Goal: Information Seeking & Learning: Learn about a topic

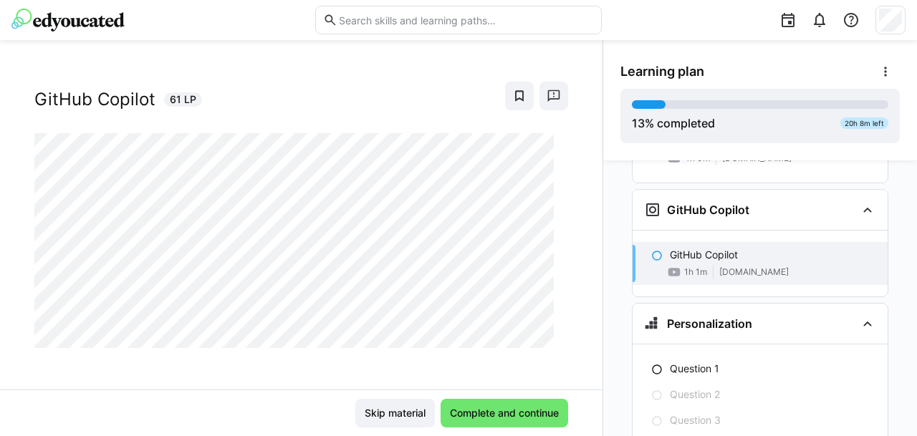
scroll to position [23, 0]
click at [461, 393] on div "Skip material Complete and continue" at bounding box center [301, 413] width 603 height 47
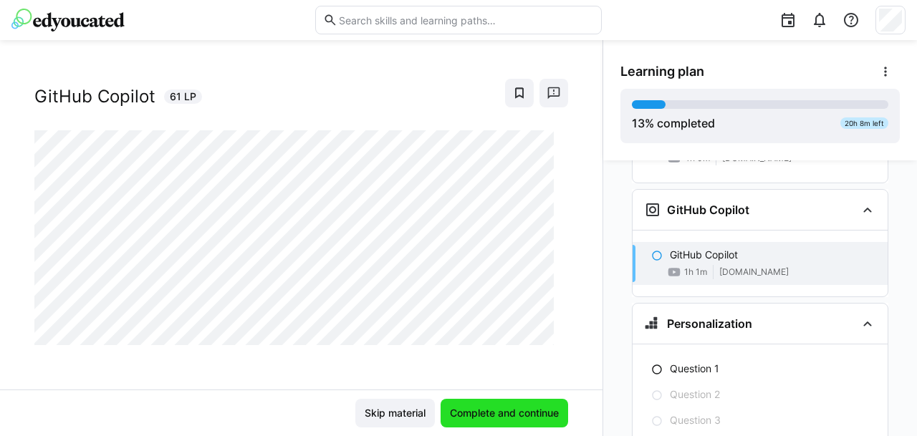
click at [487, 408] on span "Complete and continue" at bounding box center [504, 413] width 113 height 14
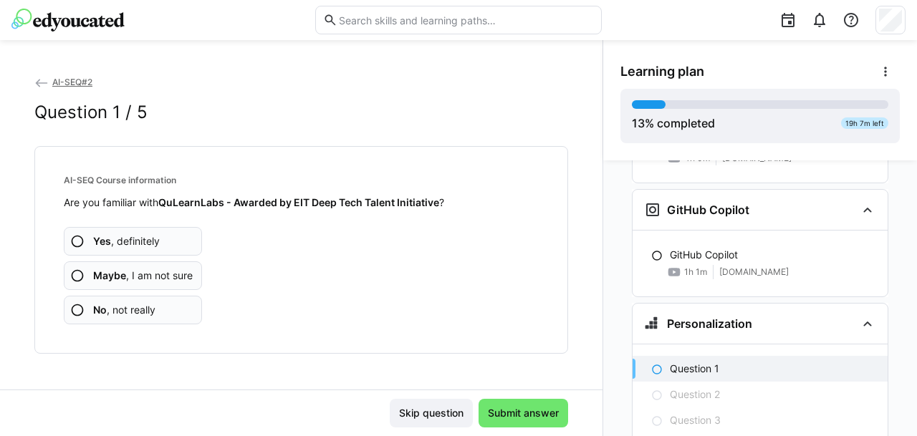
scroll to position [1876, 0]
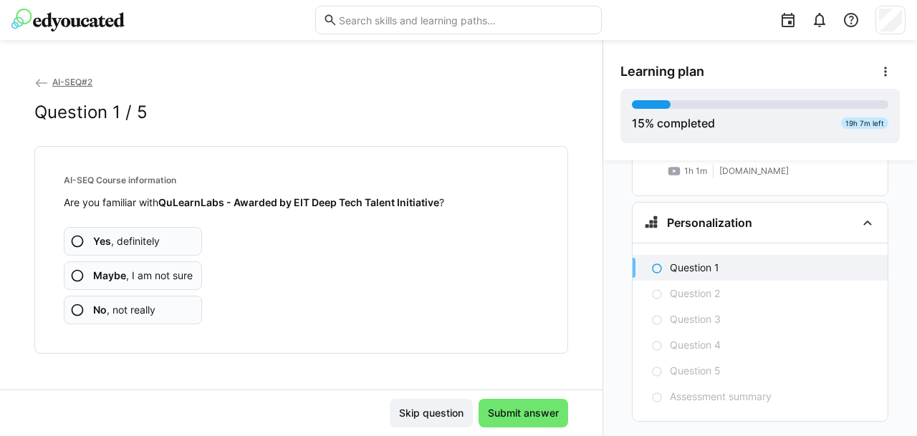
click at [86, 313] on app-assessment-question-radio "No , not really" at bounding box center [133, 310] width 138 height 29
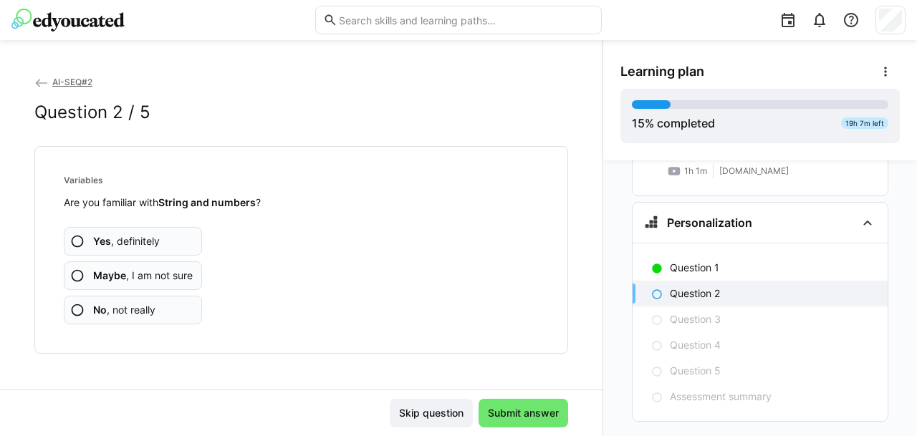
click at [125, 310] on span "No , not really" at bounding box center [124, 310] width 62 height 14
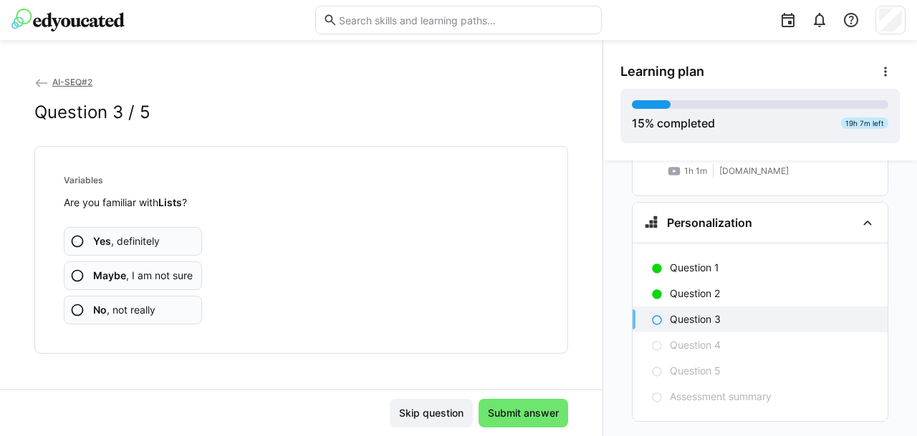
click at [125, 300] on app-assessment-question-radio "No , not really" at bounding box center [133, 310] width 138 height 29
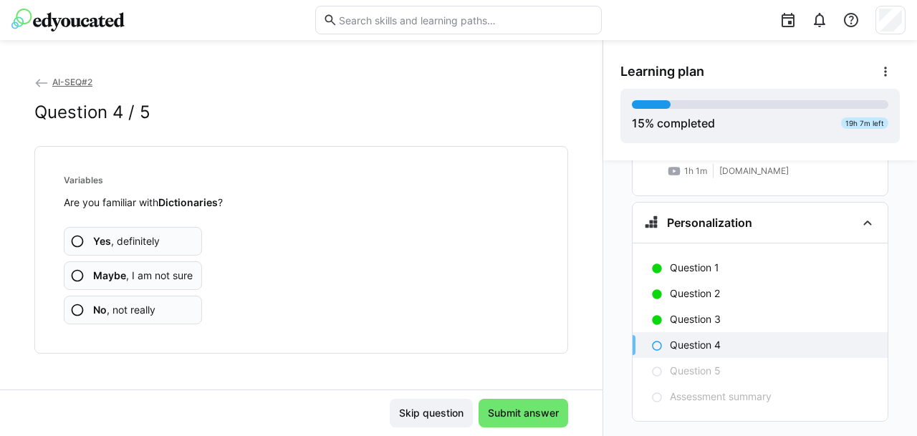
click at [116, 307] on span "No , not really" at bounding box center [124, 310] width 62 height 14
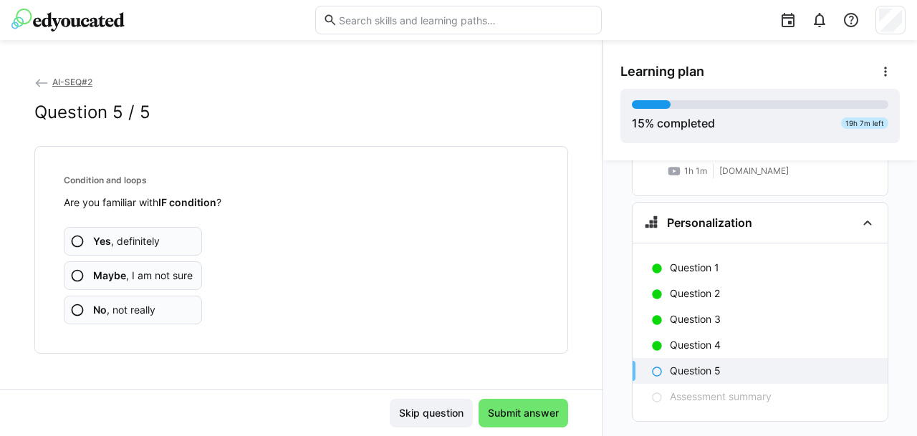
click at [168, 313] on app-assessment-question-radio "No , not really" at bounding box center [133, 310] width 138 height 29
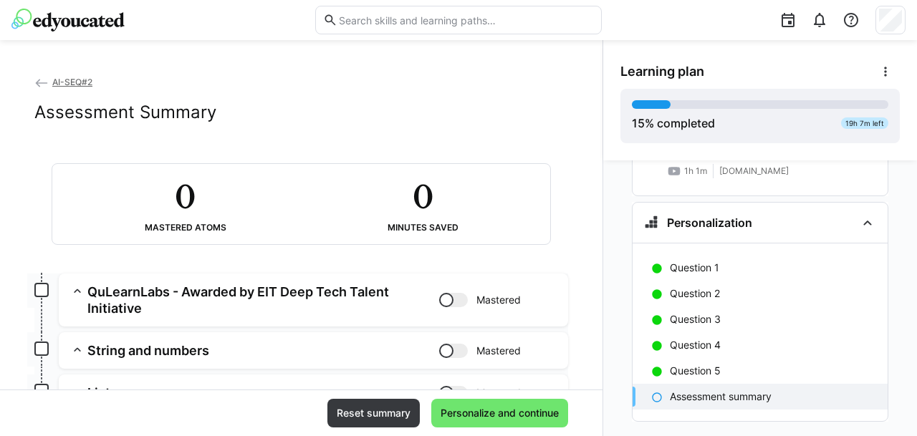
scroll to position [206, 0]
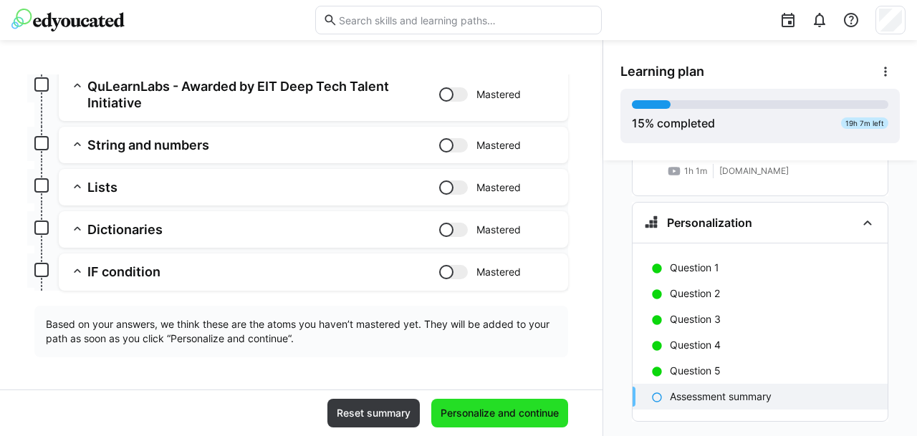
click at [461, 413] on span "Personalize and continue" at bounding box center [500, 413] width 123 height 14
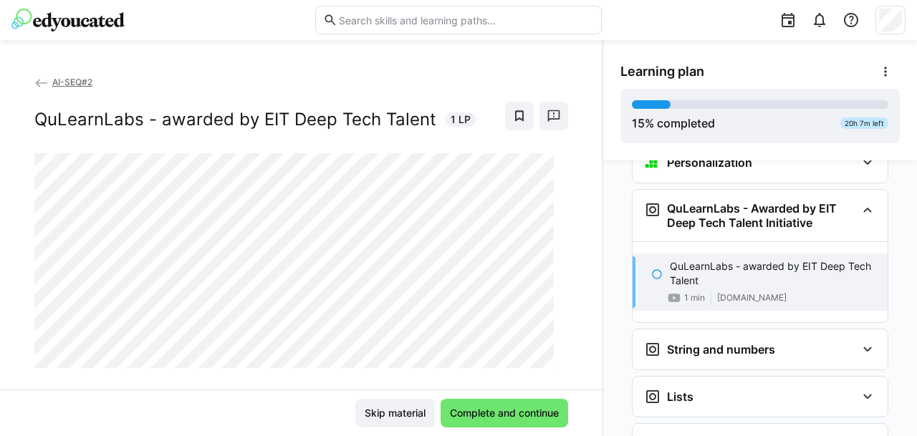
scroll to position [23, 0]
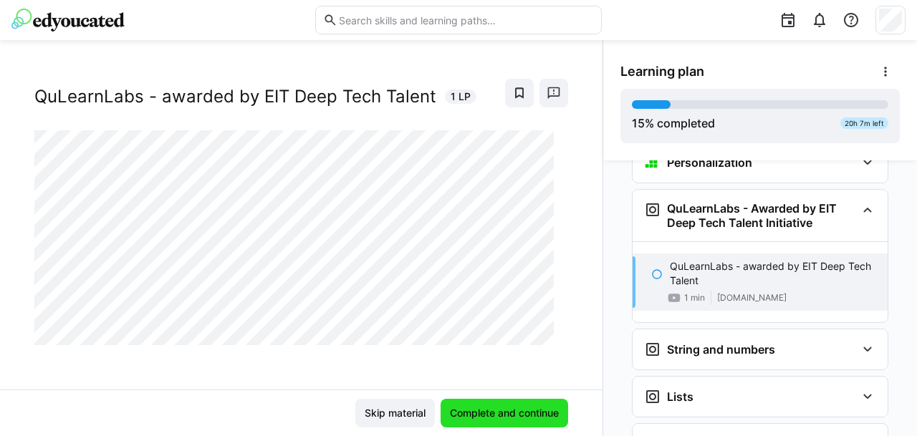
click at [495, 417] on span "Complete and continue" at bounding box center [504, 413] width 113 height 14
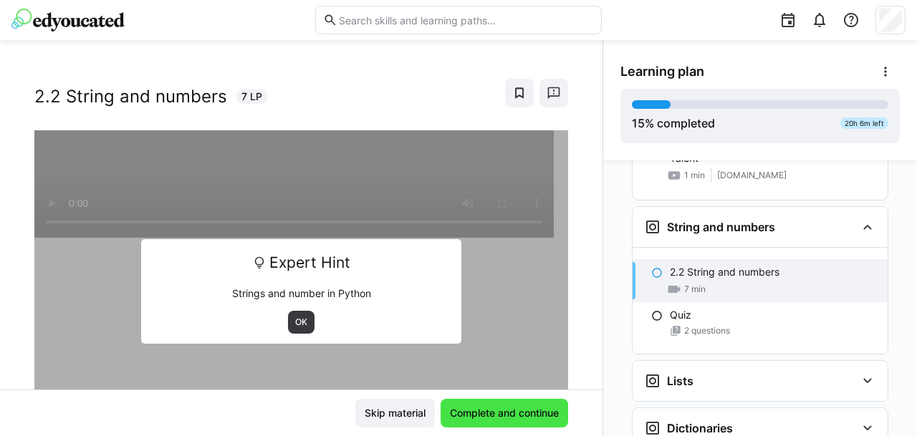
scroll to position [2074, 0]
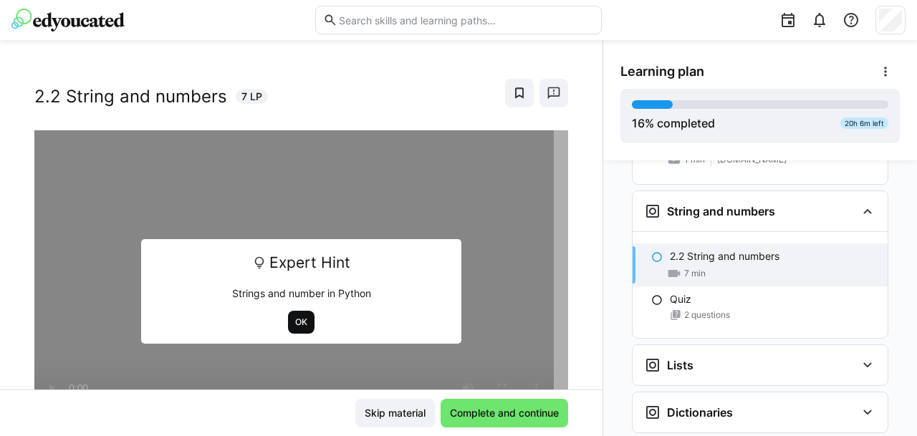
click at [294, 320] on span "OK" at bounding box center [301, 322] width 15 height 11
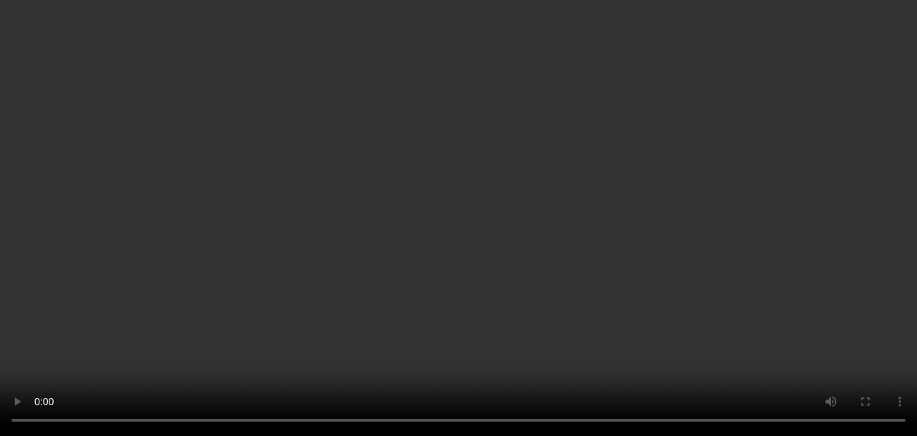
scroll to position [210, 0]
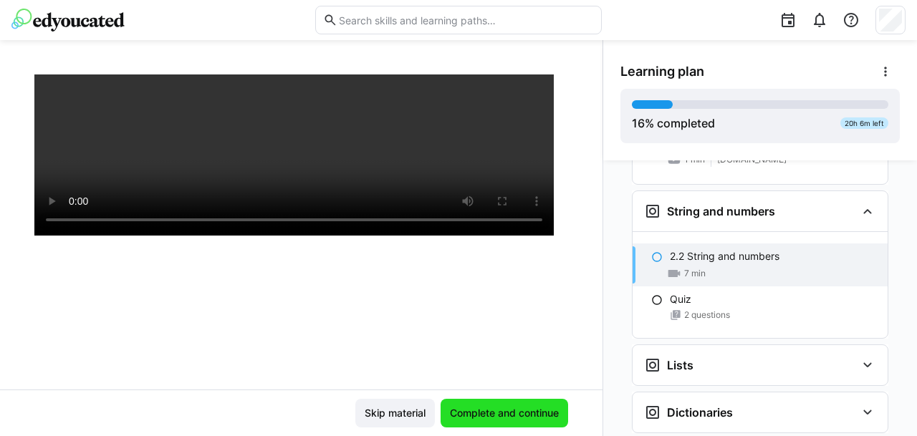
click at [493, 416] on span "Complete and continue" at bounding box center [504, 413] width 113 height 14
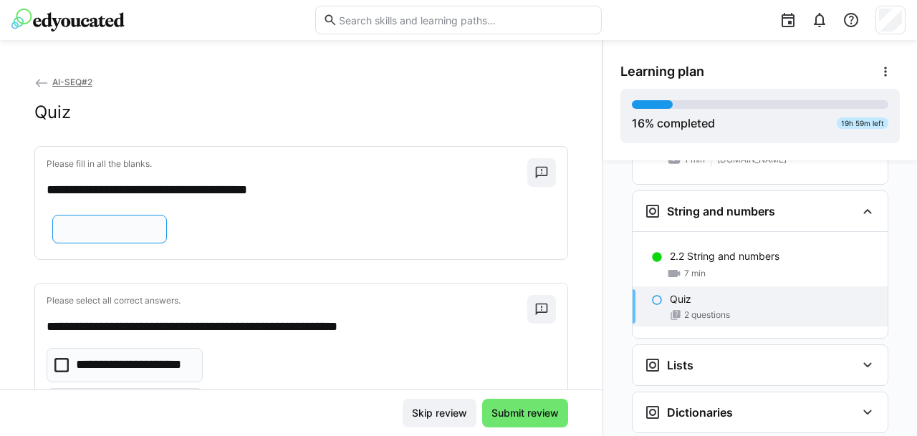
click at [75, 236] on input "text" at bounding box center [109, 229] width 99 height 13
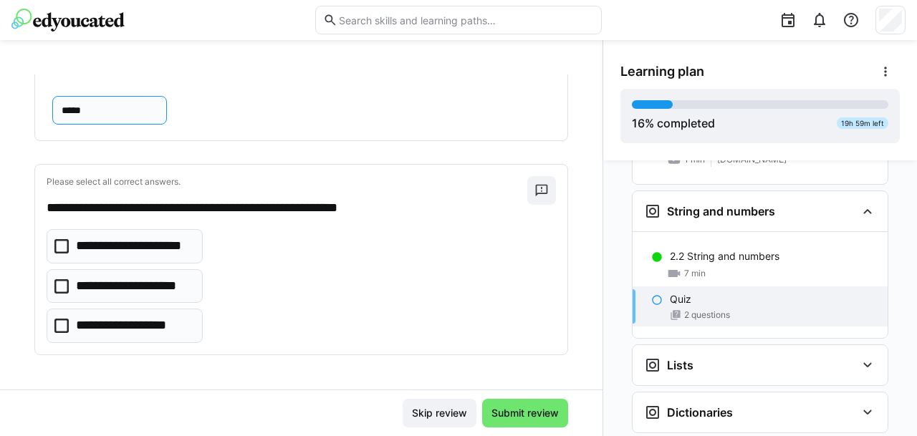
scroll to position [164, 0]
type input "*****"
click at [57, 287] on icon at bounding box center [61, 287] width 14 height 14
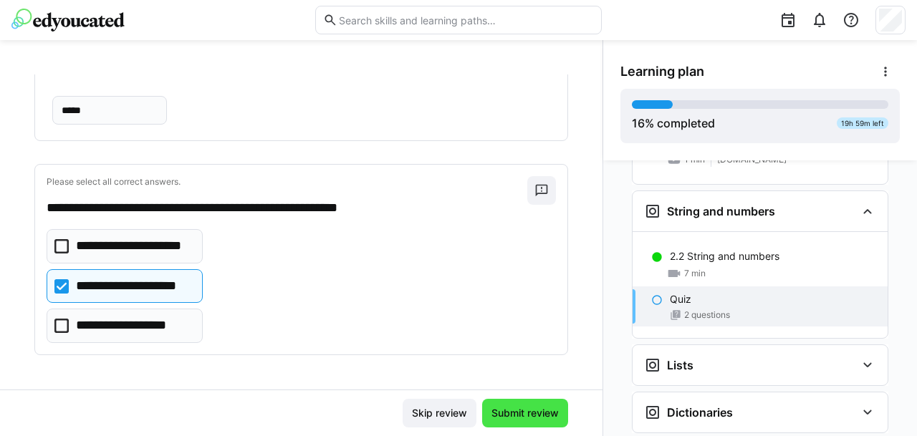
click at [532, 409] on span "Submit review" at bounding box center [526, 413] width 72 height 14
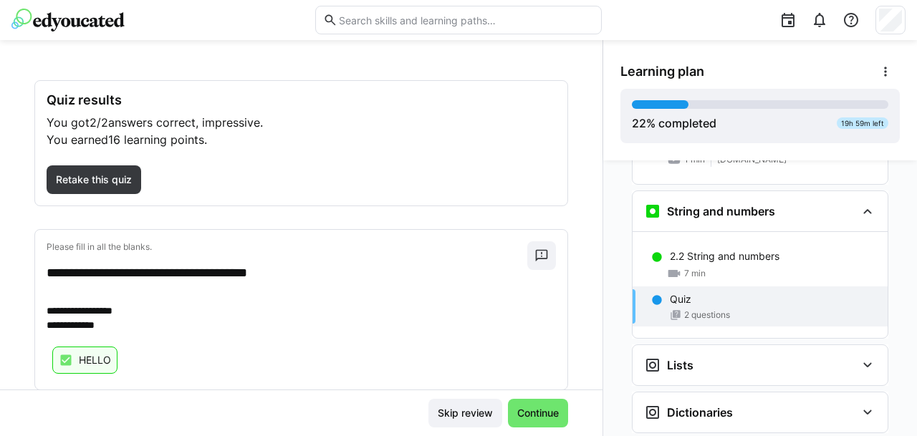
scroll to position [230, 0]
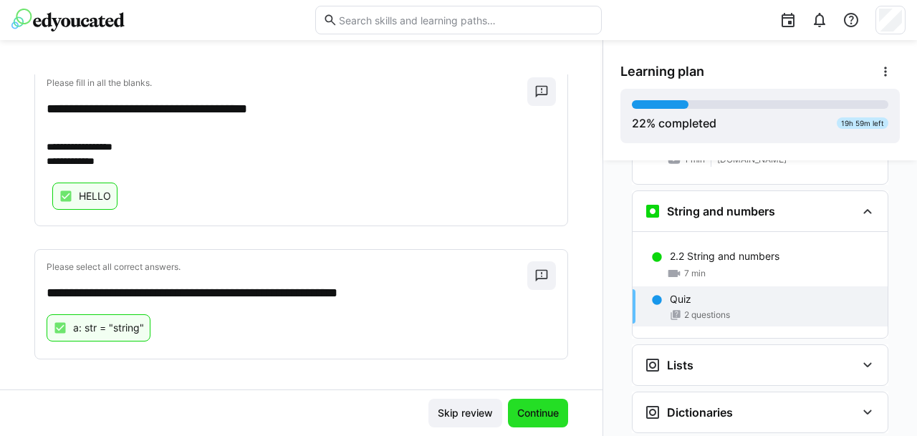
click at [542, 409] on span "Continue" at bounding box center [538, 413] width 46 height 14
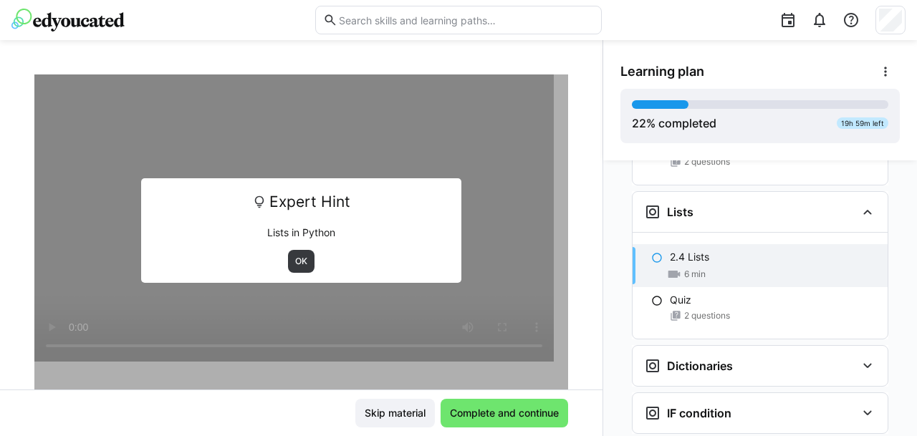
scroll to position [93, 0]
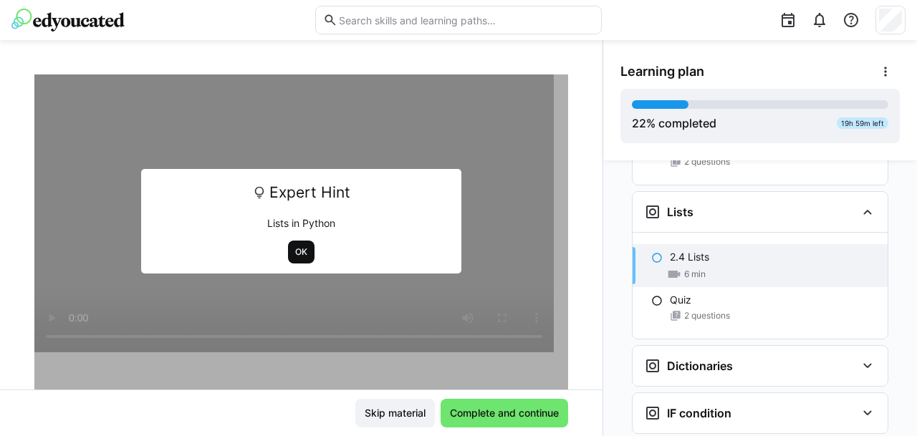
click at [294, 254] on span "OK" at bounding box center [301, 252] width 15 height 11
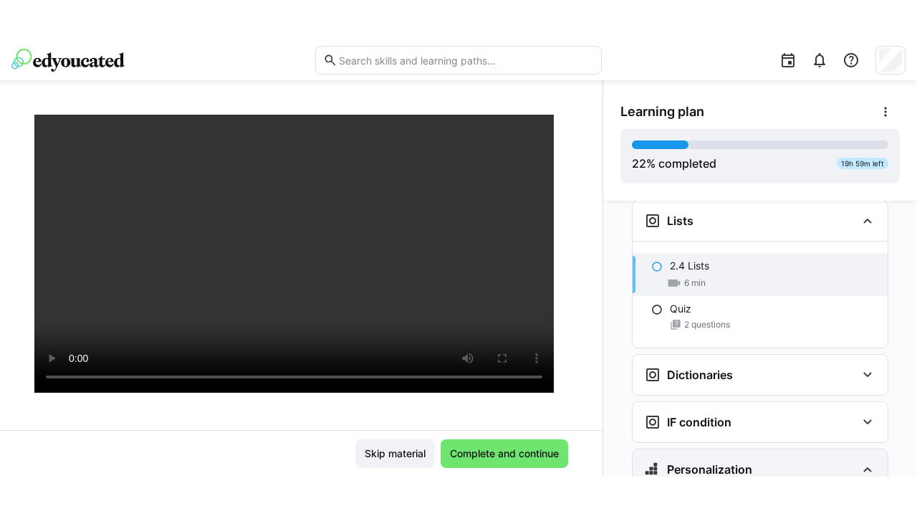
scroll to position [2259, 0]
